Goal: Task Accomplishment & Management: Manage account settings

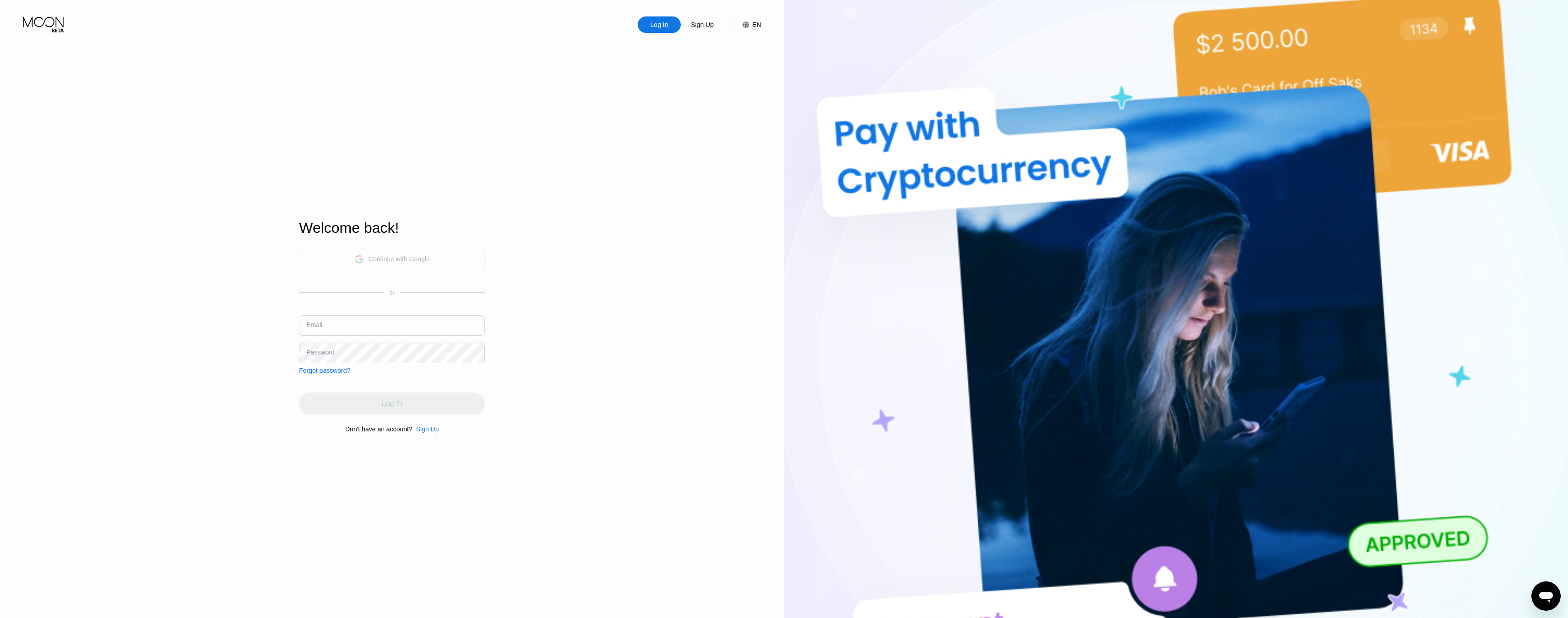
click at [414, 248] on div "Continue with Google" at bounding box center [392, 259] width 186 height 22
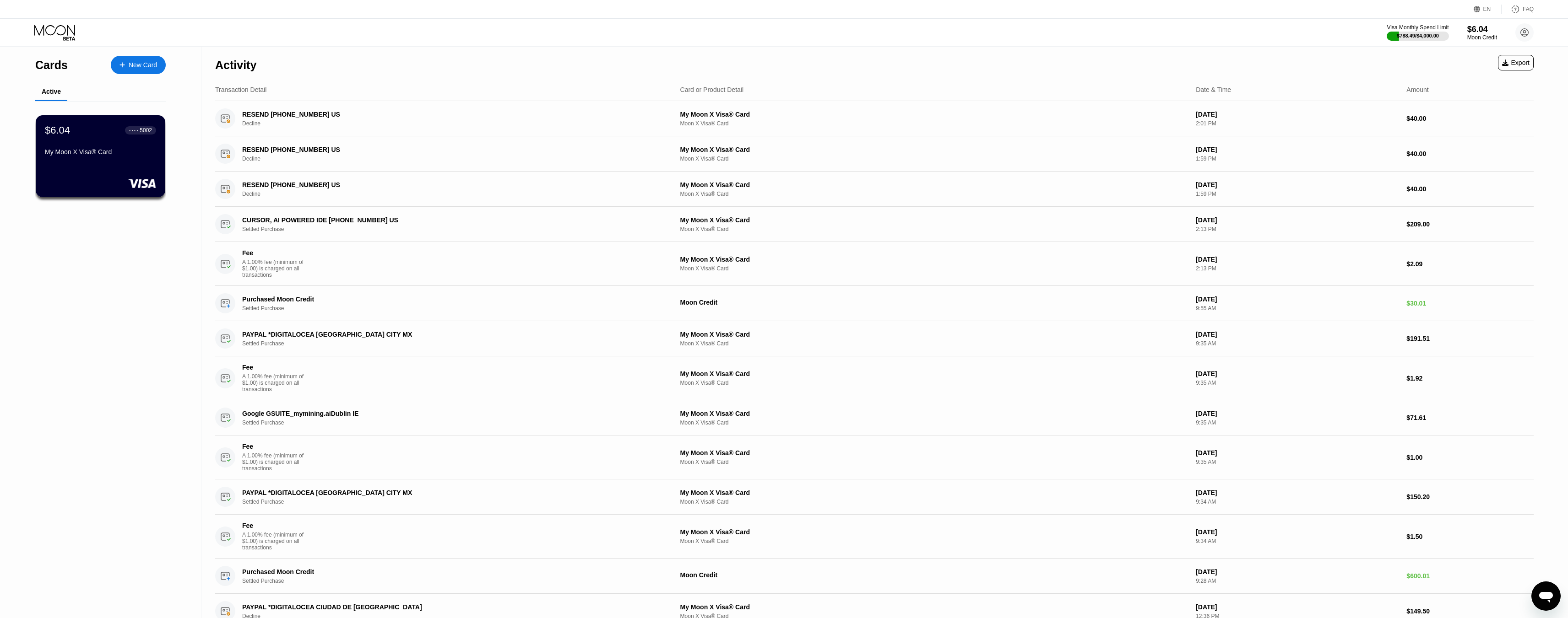
click at [1509, 66] on div "Export" at bounding box center [1516, 62] width 27 height 8
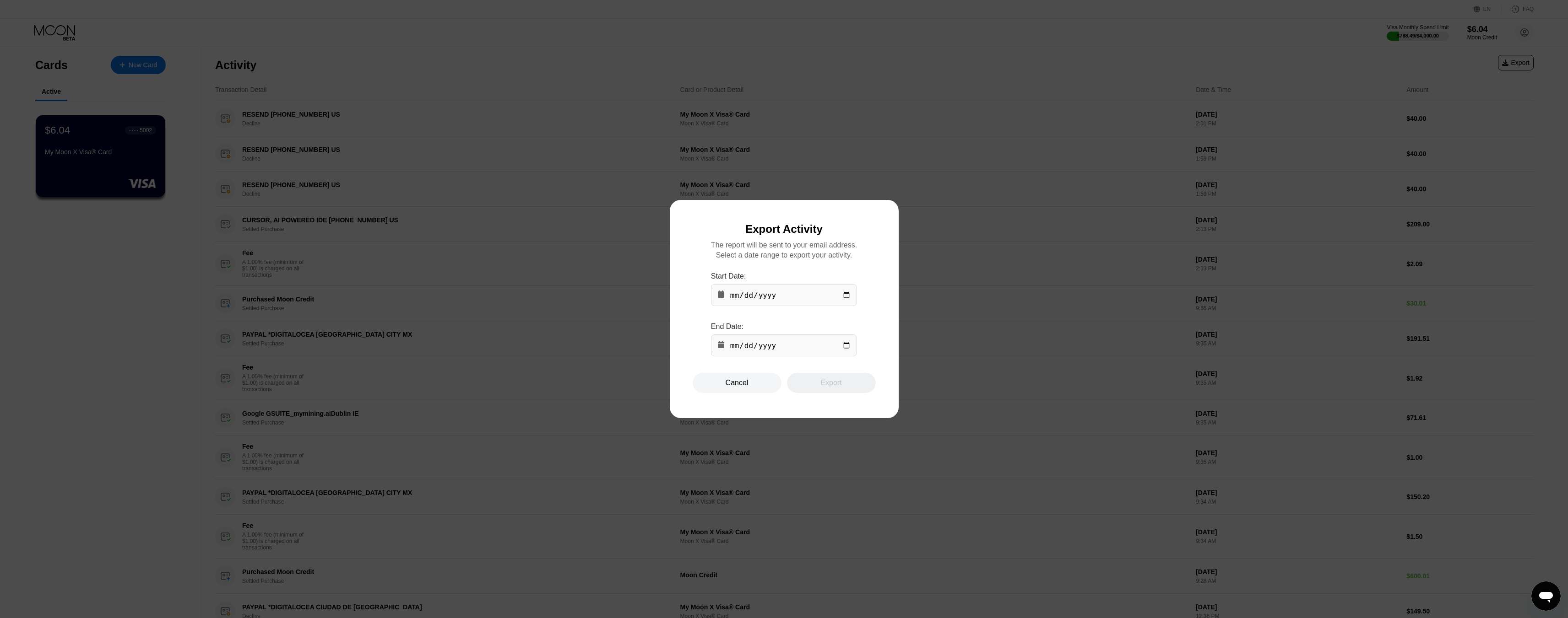
click at [766, 286] on input "date" at bounding box center [783, 295] width 146 height 22
click at [771, 304] on input "date" at bounding box center [783, 295] width 146 height 22
click at [758, 295] on input "date" at bounding box center [783, 295] width 146 height 22
click at [744, 353] on input "date" at bounding box center [783, 345] width 146 height 22
click at [856, 349] on input "date" at bounding box center [783, 345] width 146 height 22
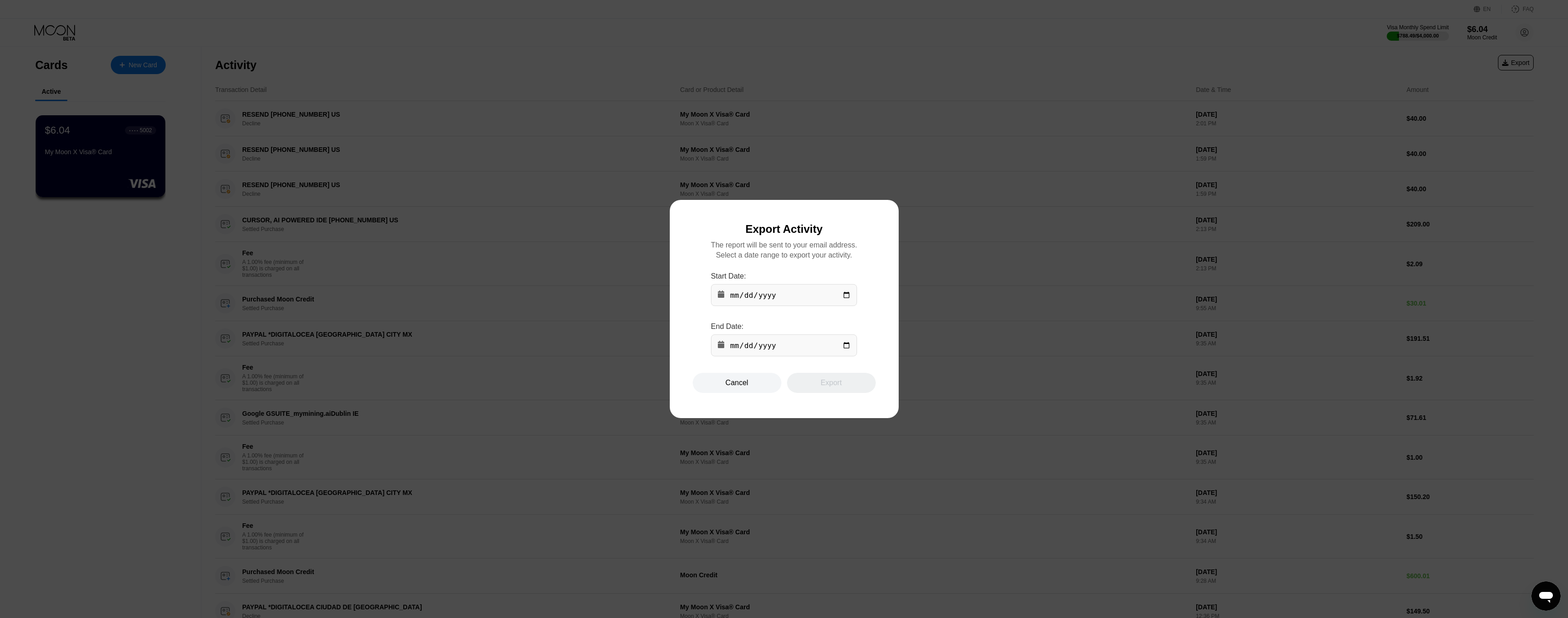
click at [843, 349] on input "date" at bounding box center [783, 345] width 146 height 22
type input "2025-09-26"
click at [843, 296] on input "date" at bounding box center [783, 295] width 146 height 22
type input "2025-06-26"
click at [833, 382] on div "Export" at bounding box center [831, 383] width 21 height 9
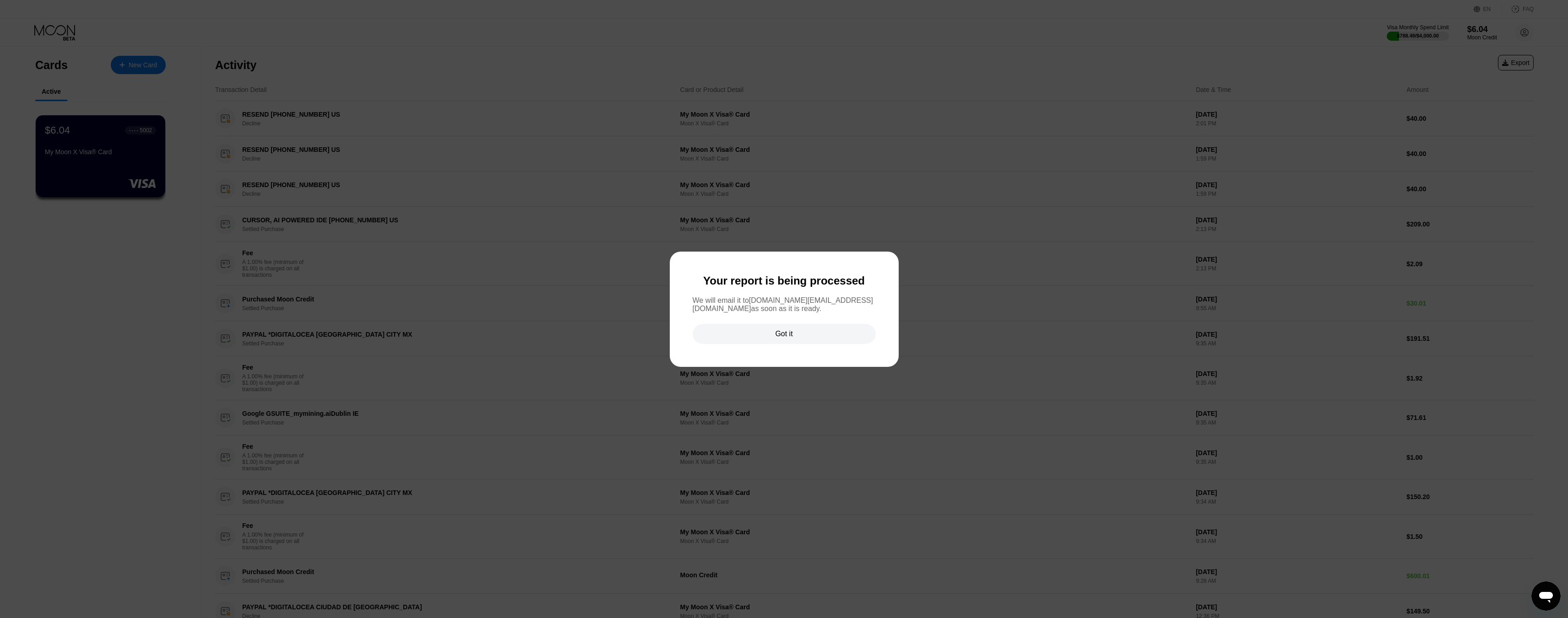
click at [803, 339] on div "Got it" at bounding box center [784, 334] width 183 height 20
click at [803, 338] on div "My Moon X Visa® Card" at bounding box center [934, 334] width 508 height 8
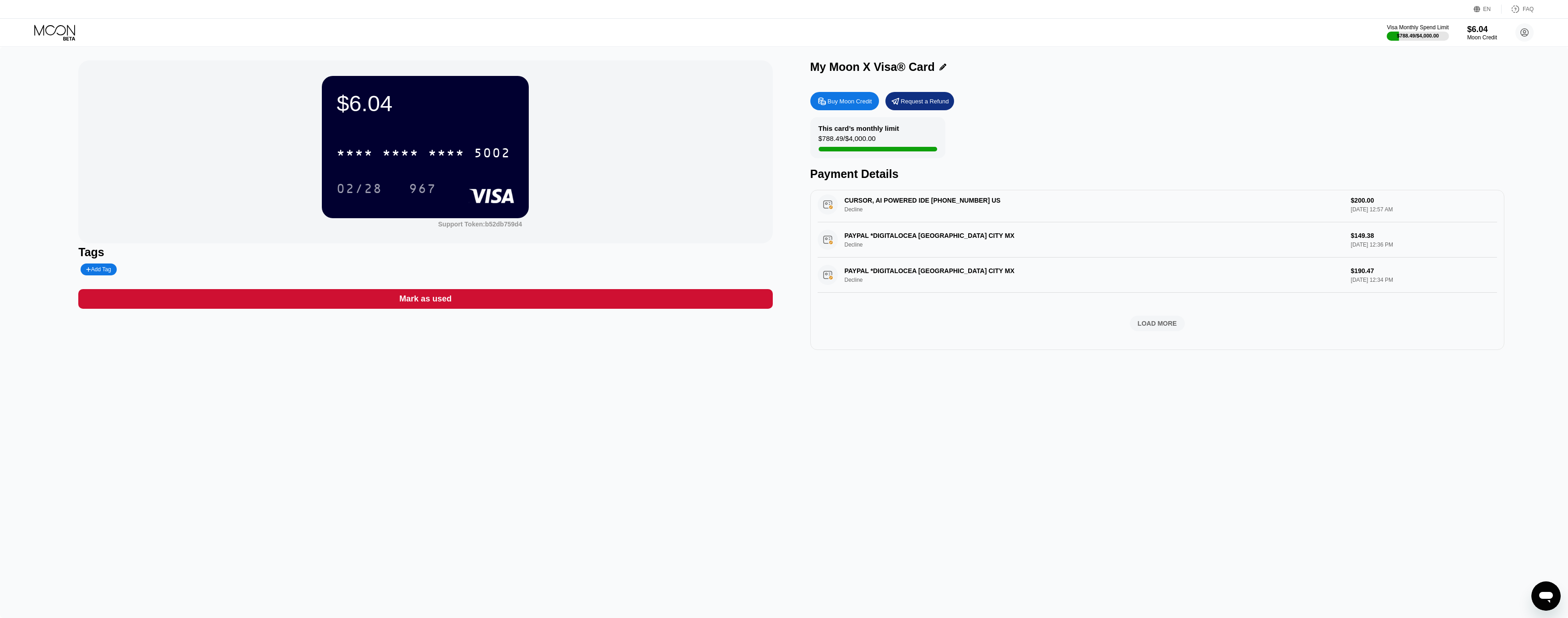
scroll to position [526, 0]
click at [1138, 326] on div "LOAD MORE" at bounding box center [1157, 323] width 55 height 15
click at [1147, 320] on div "LOAD MORE" at bounding box center [1157, 324] width 39 height 9
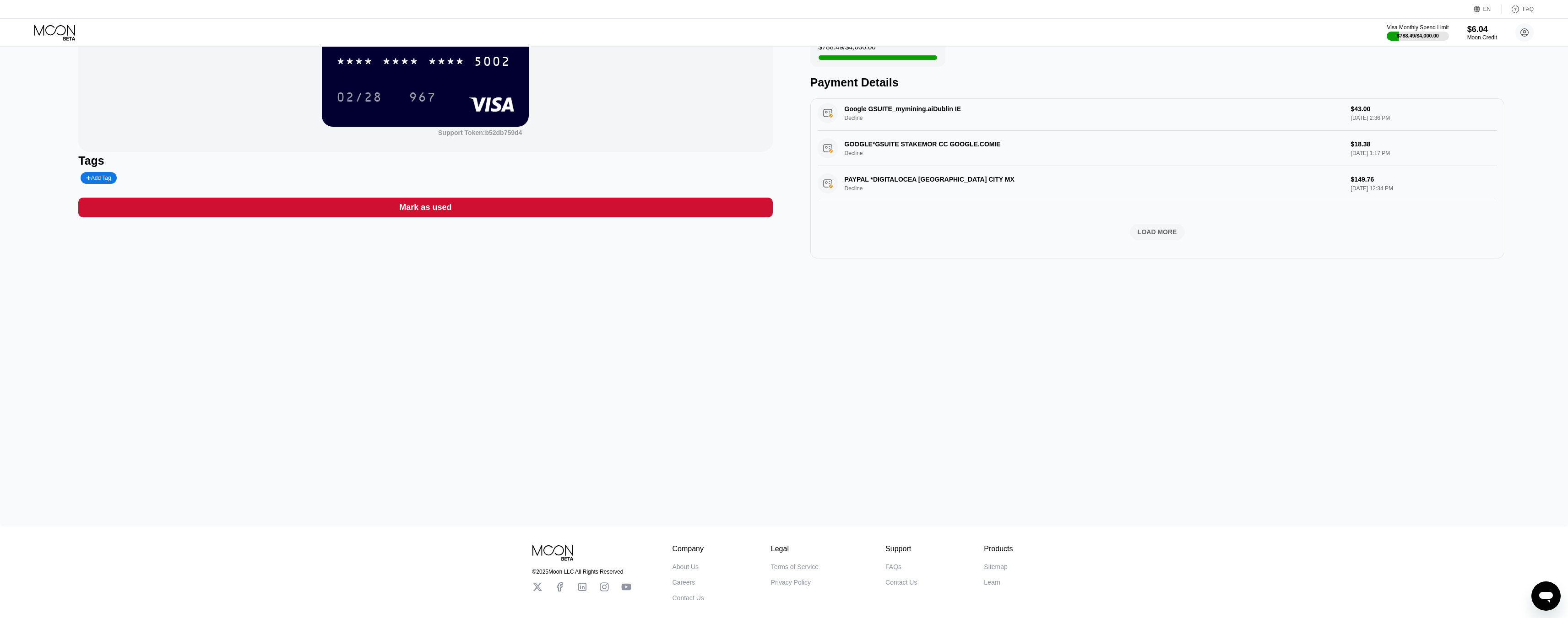
scroll to position [1516, 0]
click at [1154, 228] on div "LOAD MORE" at bounding box center [1157, 232] width 39 height 9
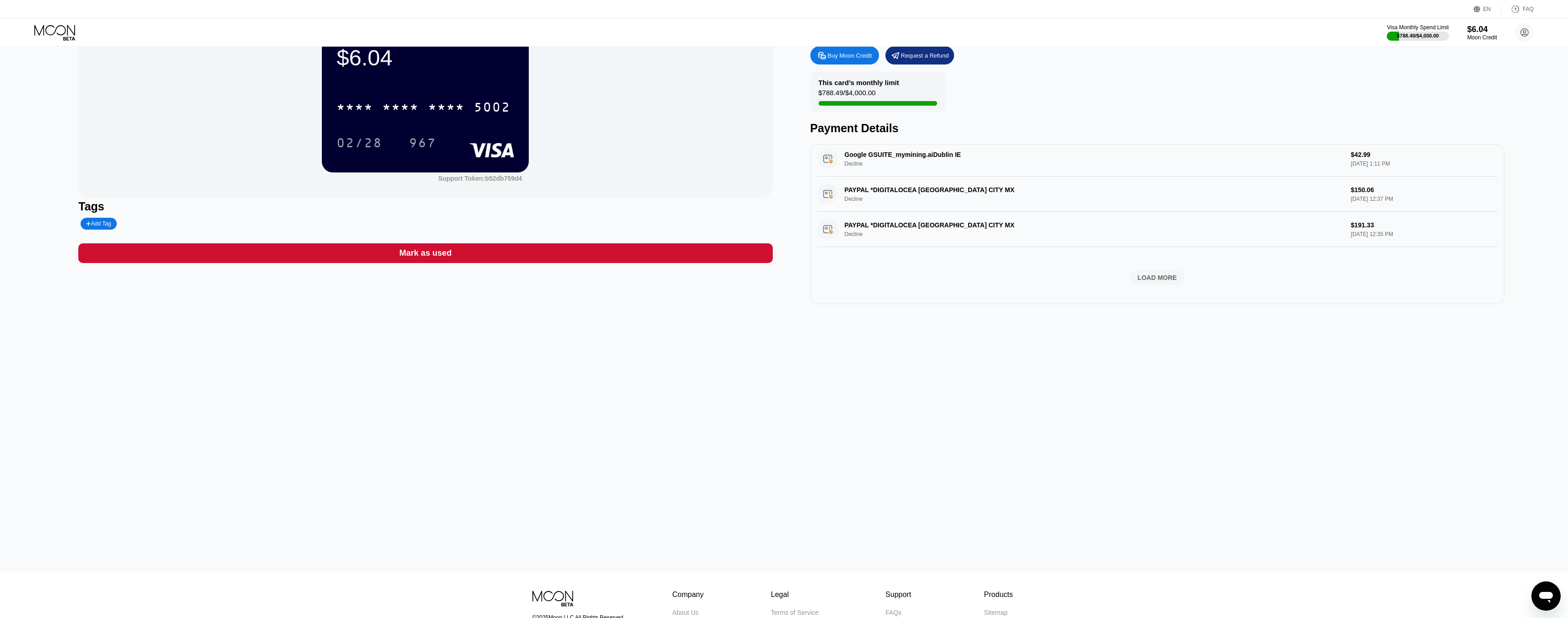
scroll to position [1938, 0]
click at [1159, 274] on div "LOAD MORE" at bounding box center [1157, 278] width 39 height 9
click at [1147, 282] on div "LOAD MORE" at bounding box center [1157, 278] width 39 height 9
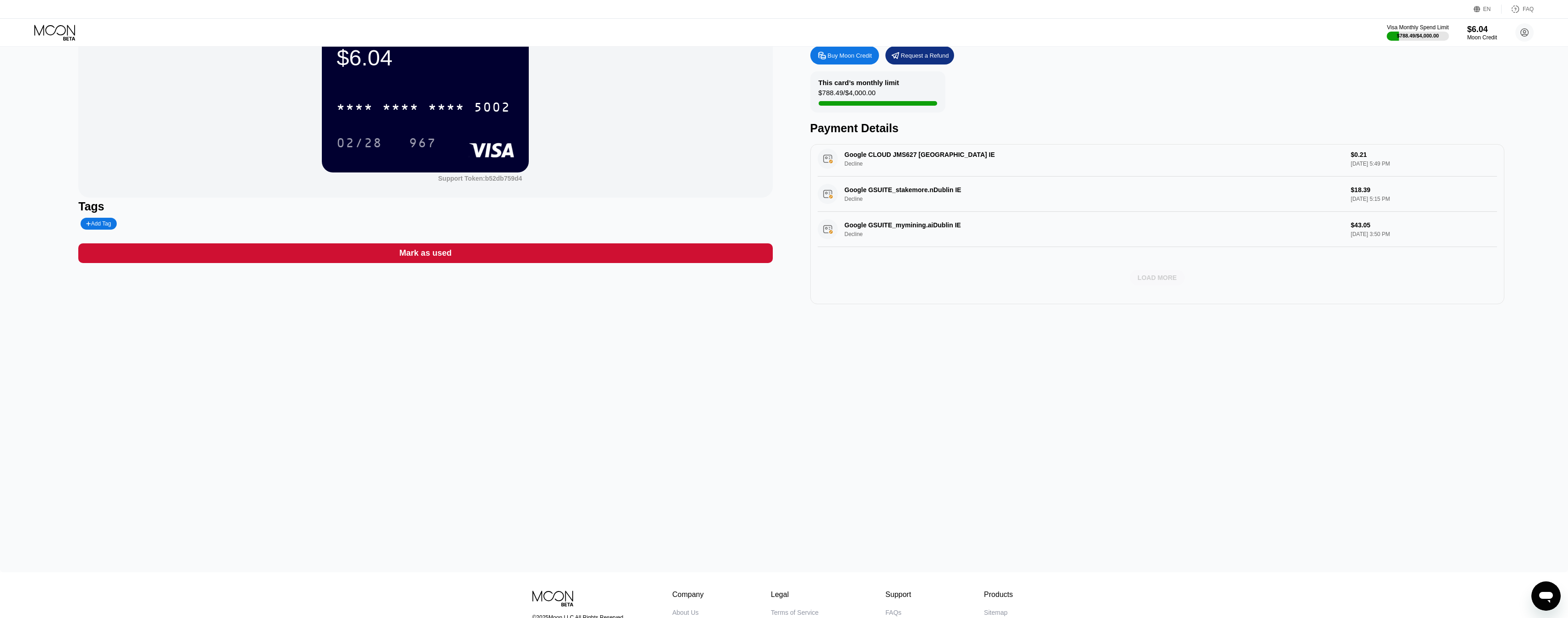
click at [1154, 274] on div "LOAD MORE" at bounding box center [1157, 278] width 39 height 9
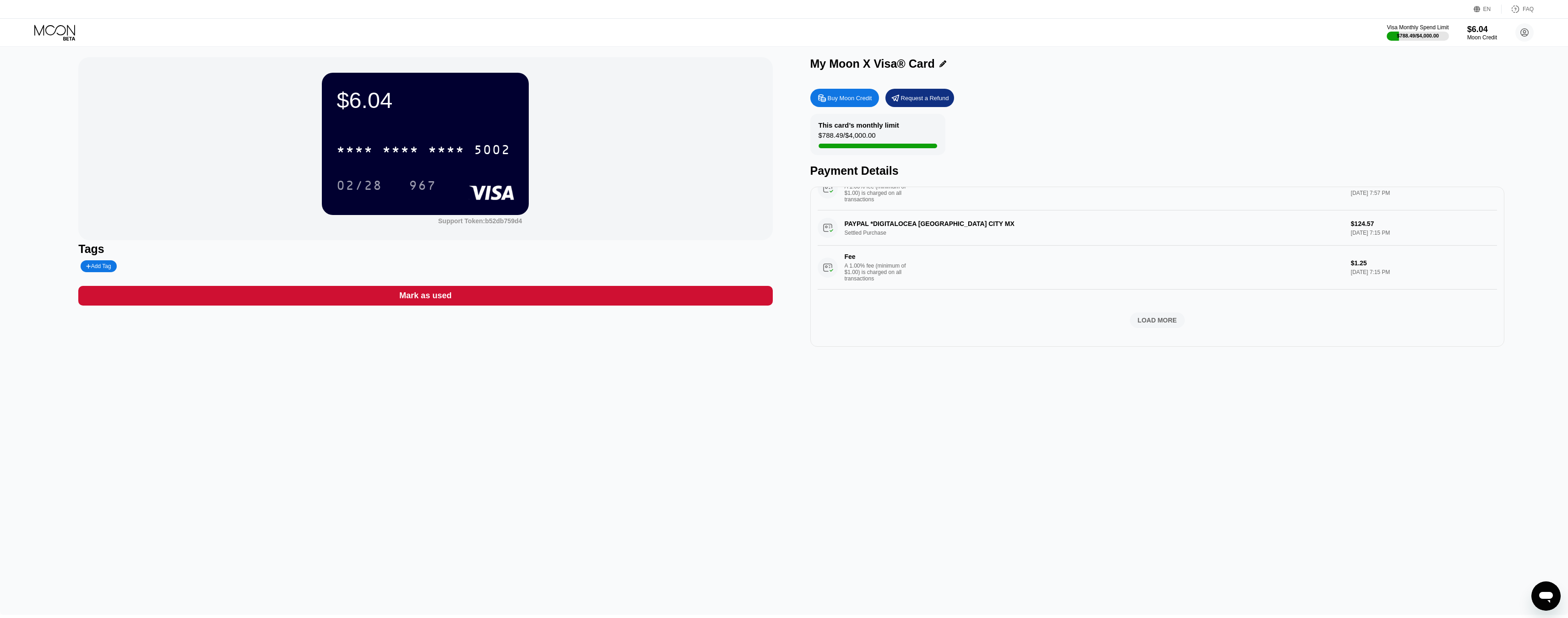
scroll to position [3423, 0]
click at [1159, 324] on div "LOAD MORE" at bounding box center [1157, 321] width 39 height 9
click at [1145, 316] on div "LOAD MORE" at bounding box center [1157, 321] width 39 height 9
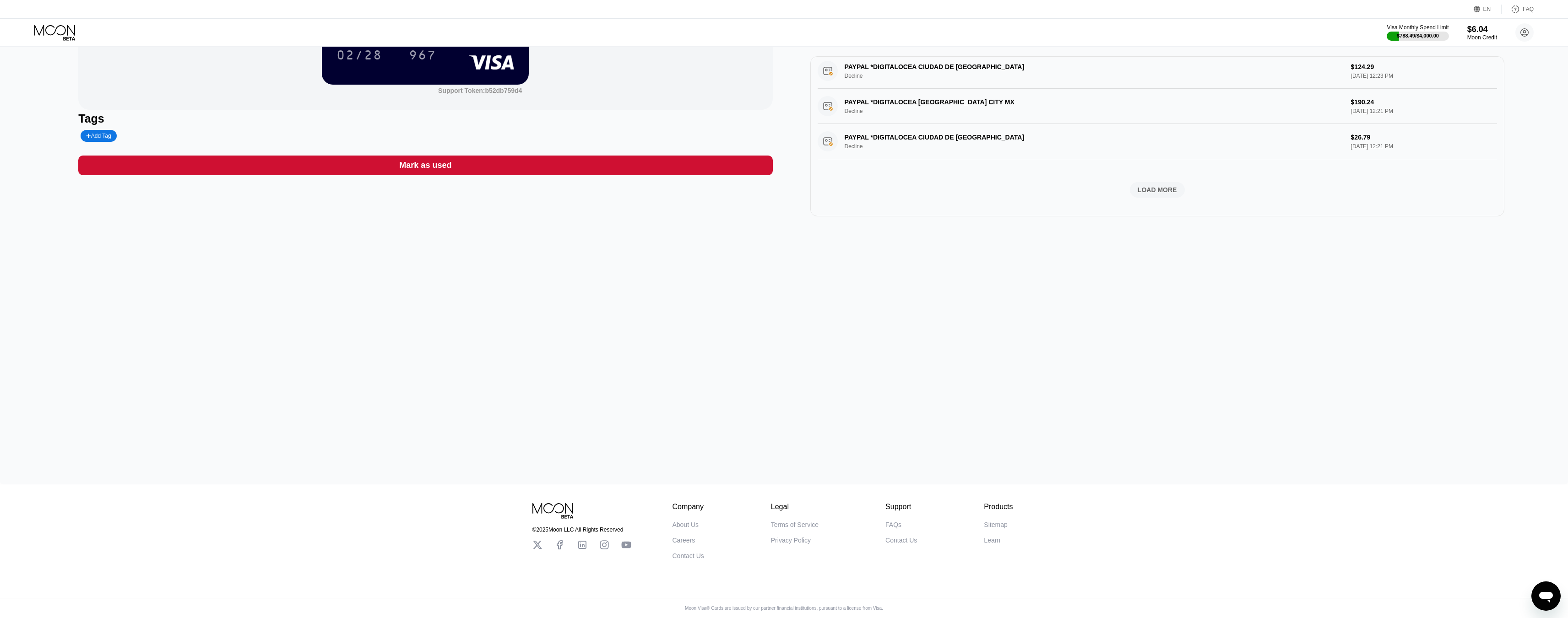
scroll to position [4435, 0]
click at [1149, 186] on div "LOAD MORE" at bounding box center [1157, 190] width 39 height 9
click at [1156, 185] on div "LOAD MORE" at bounding box center [1157, 190] width 55 height 15
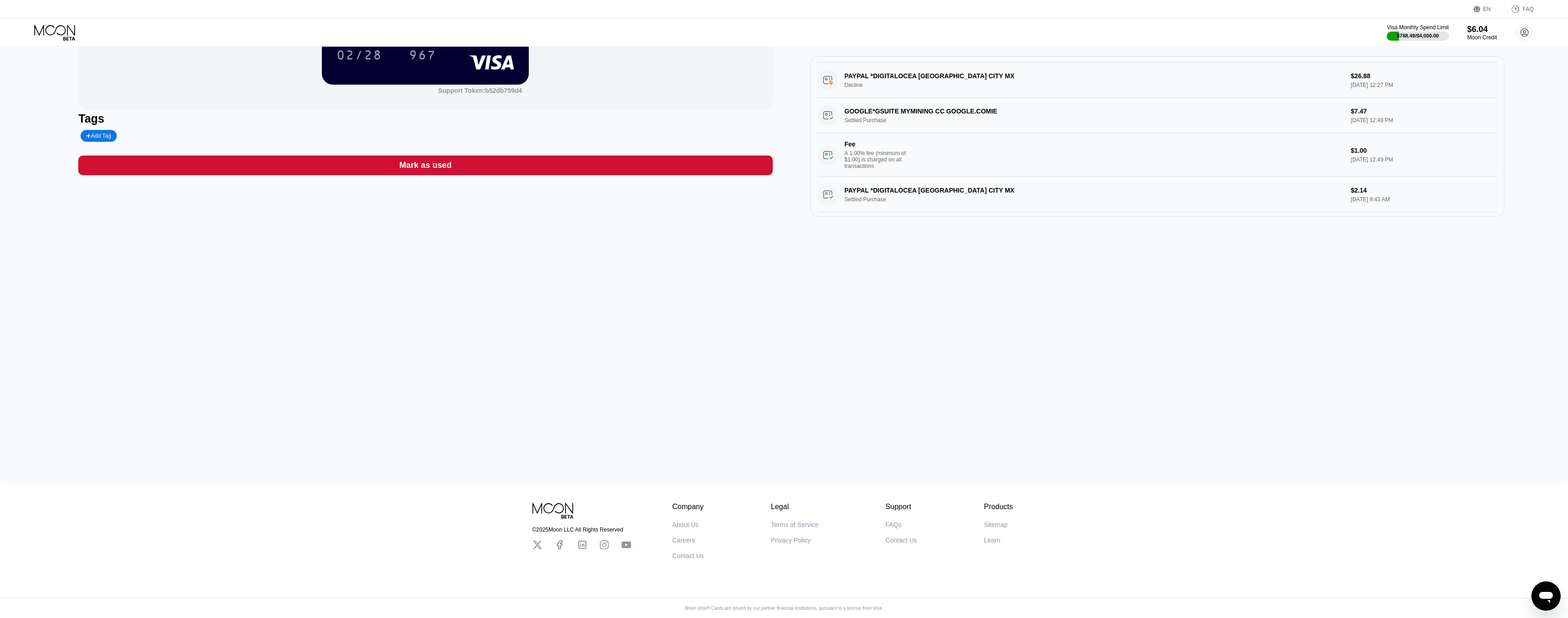
scroll to position [5377, 0]
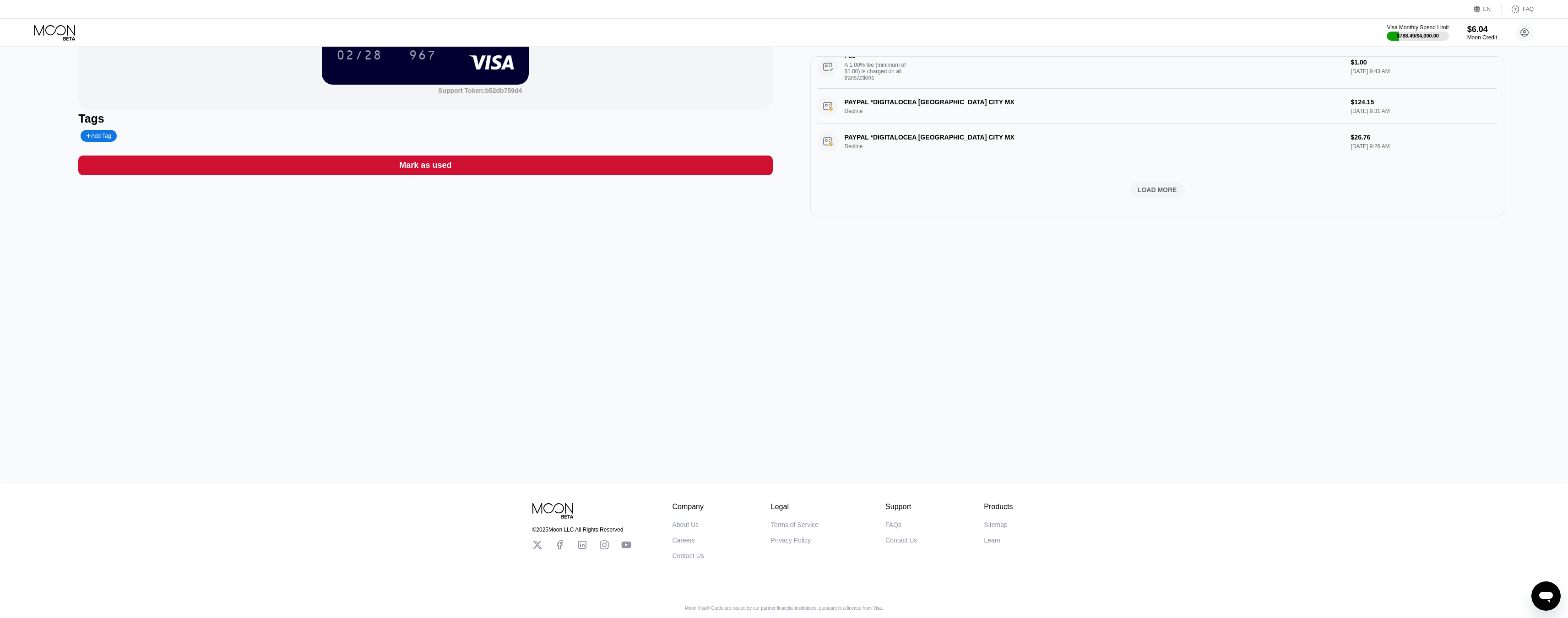
click at [1148, 186] on div "LOAD MORE" at bounding box center [1157, 190] width 39 height 9
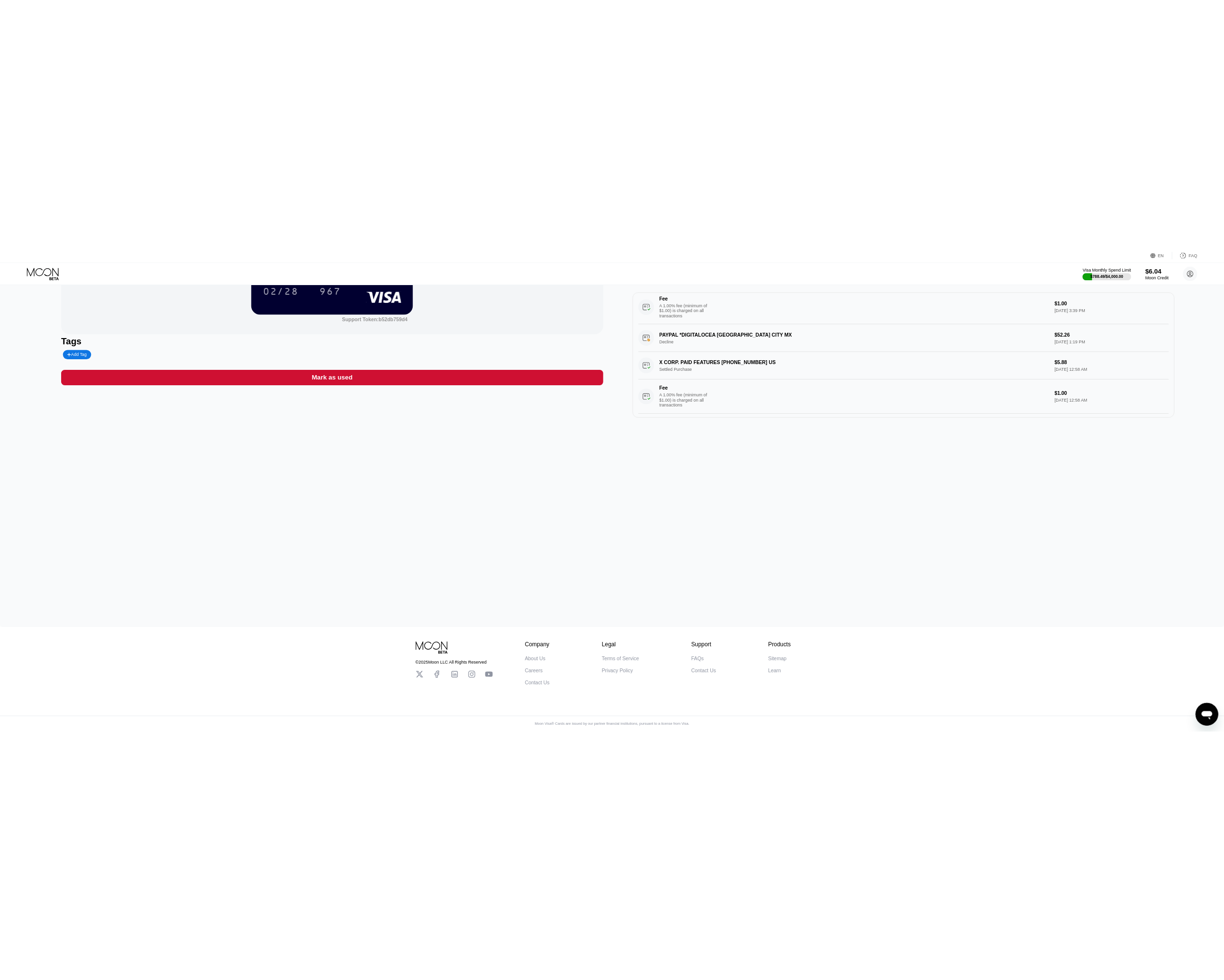
scroll to position [6094, 0]
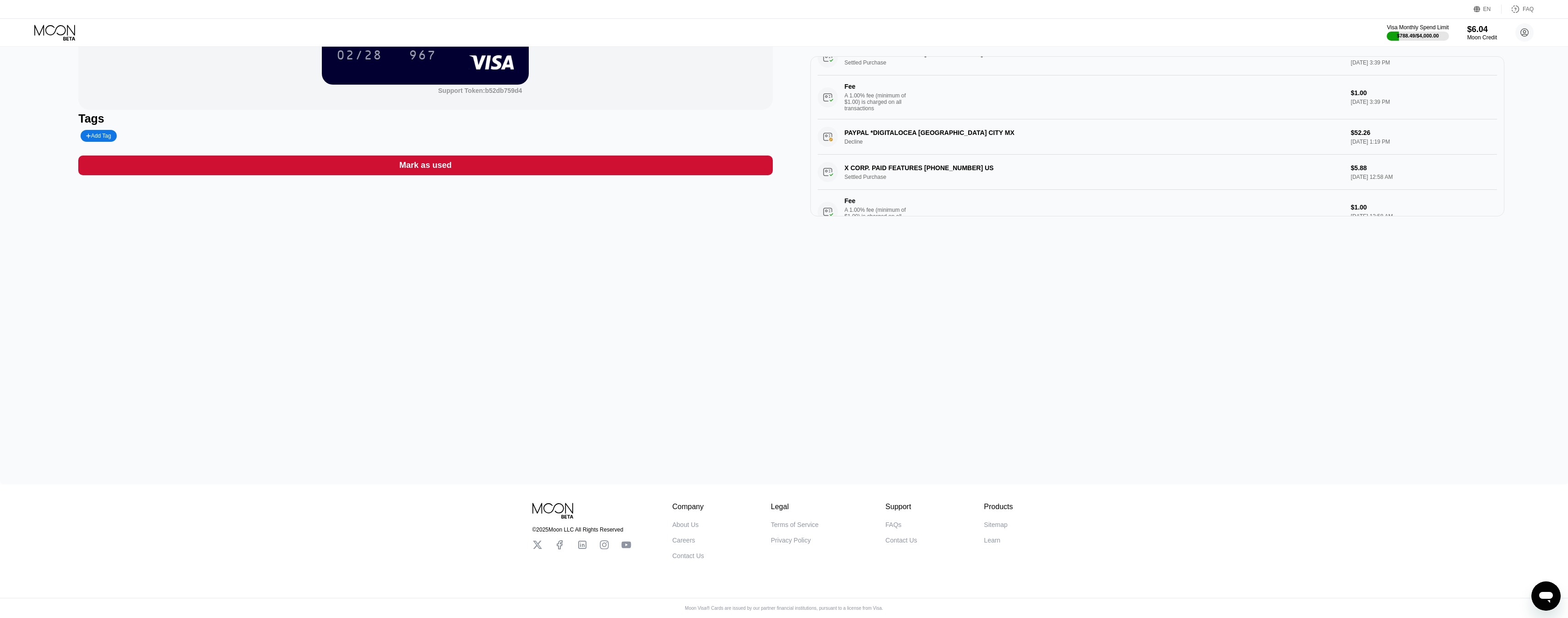
drag, startPoint x: 843, startPoint y: 127, endPoint x: 984, endPoint y: 124, distance: 141.0
click at [981, 119] on div "X CORP. PAID FEATURES +14156978699 US Settled Purchase $5.88 Jul 26, 2025 3:39 …" at bounding box center [1157, 79] width 679 height 79
drag, startPoint x: 991, startPoint y: 130, endPoint x: 946, endPoint y: 128, distance: 45.0
click at [946, 119] on div "X CORP. PAID FEATURES +14156978699 US Settled Purchase $5.88 Jul 26, 2025 3:39 …" at bounding box center [1157, 79] width 679 height 79
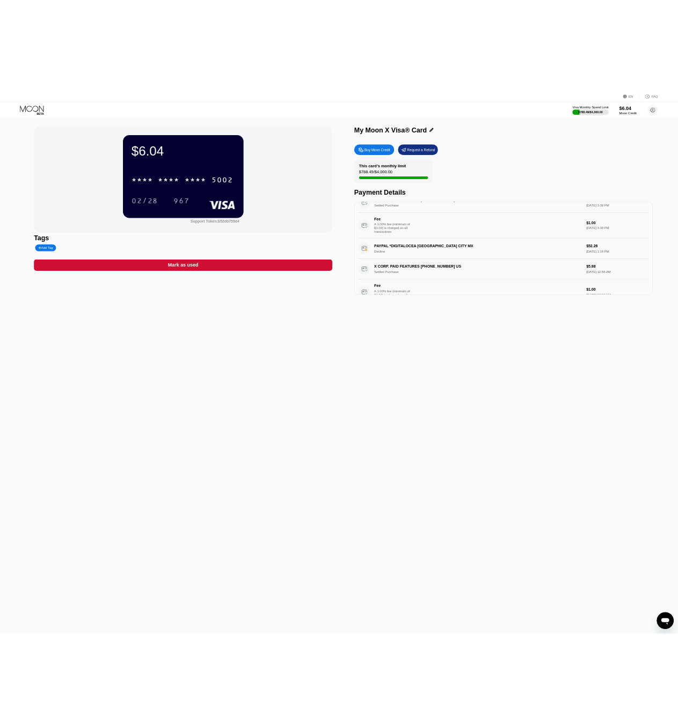
scroll to position [7667, 0]
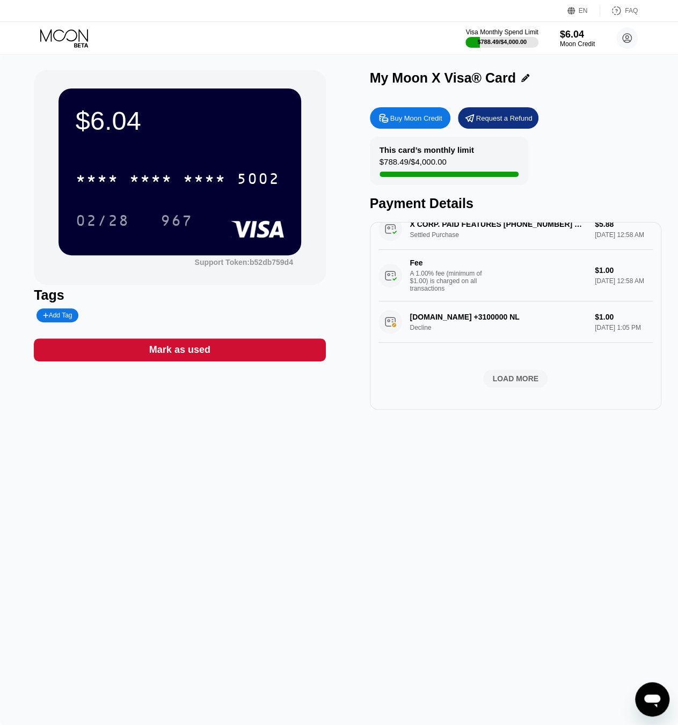
click at [153, 516] on div "$6.04 * * * * * * * * * * * * 5002 02/28 967 Support Token: b52db759d4 Tags Add…" at bounding box center [339, 389] width 678 height 671
